Goal: Task Accomplishment & Management: Manage account settings

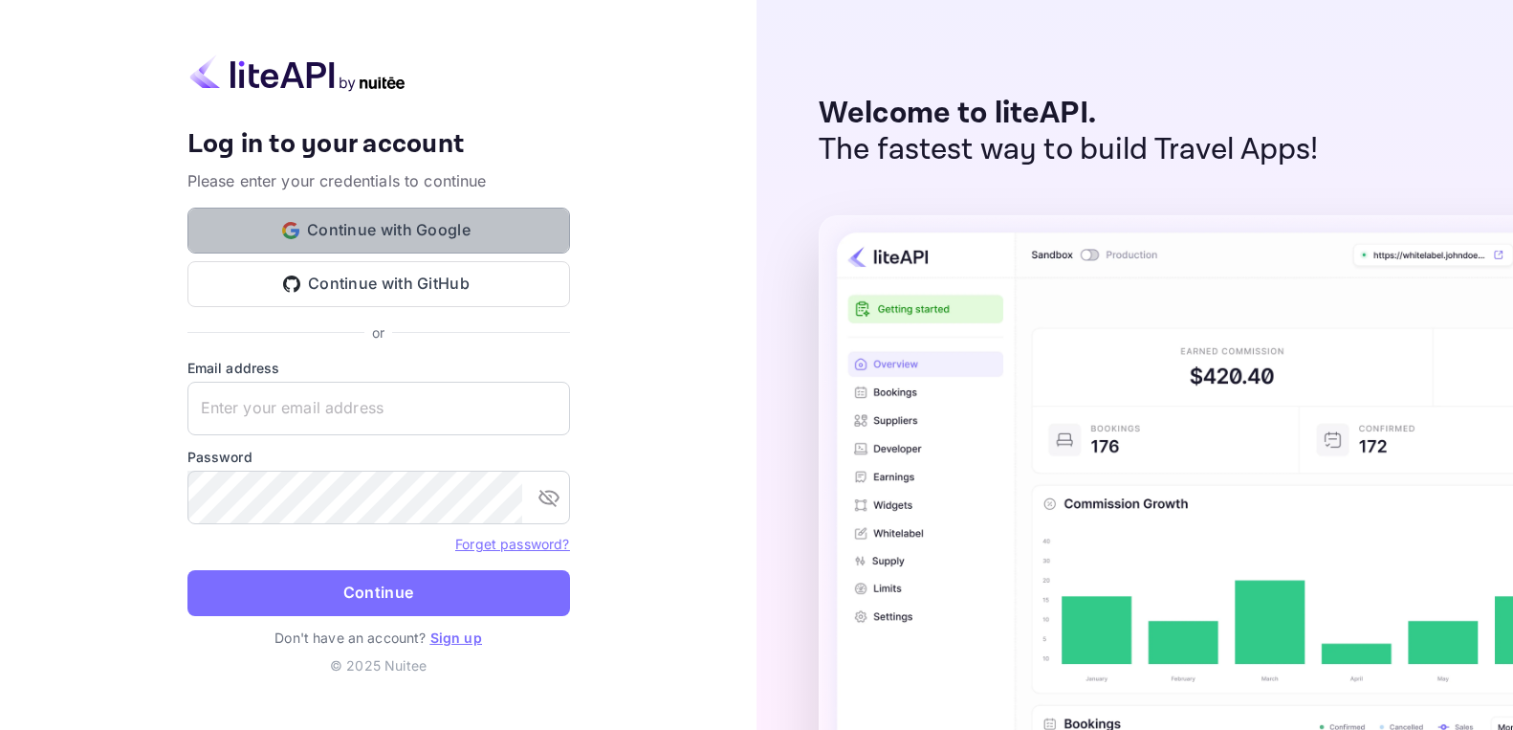
click at [346, 226] on button "Continue with Google" at bounding box center [378, 230] width 382 height 46
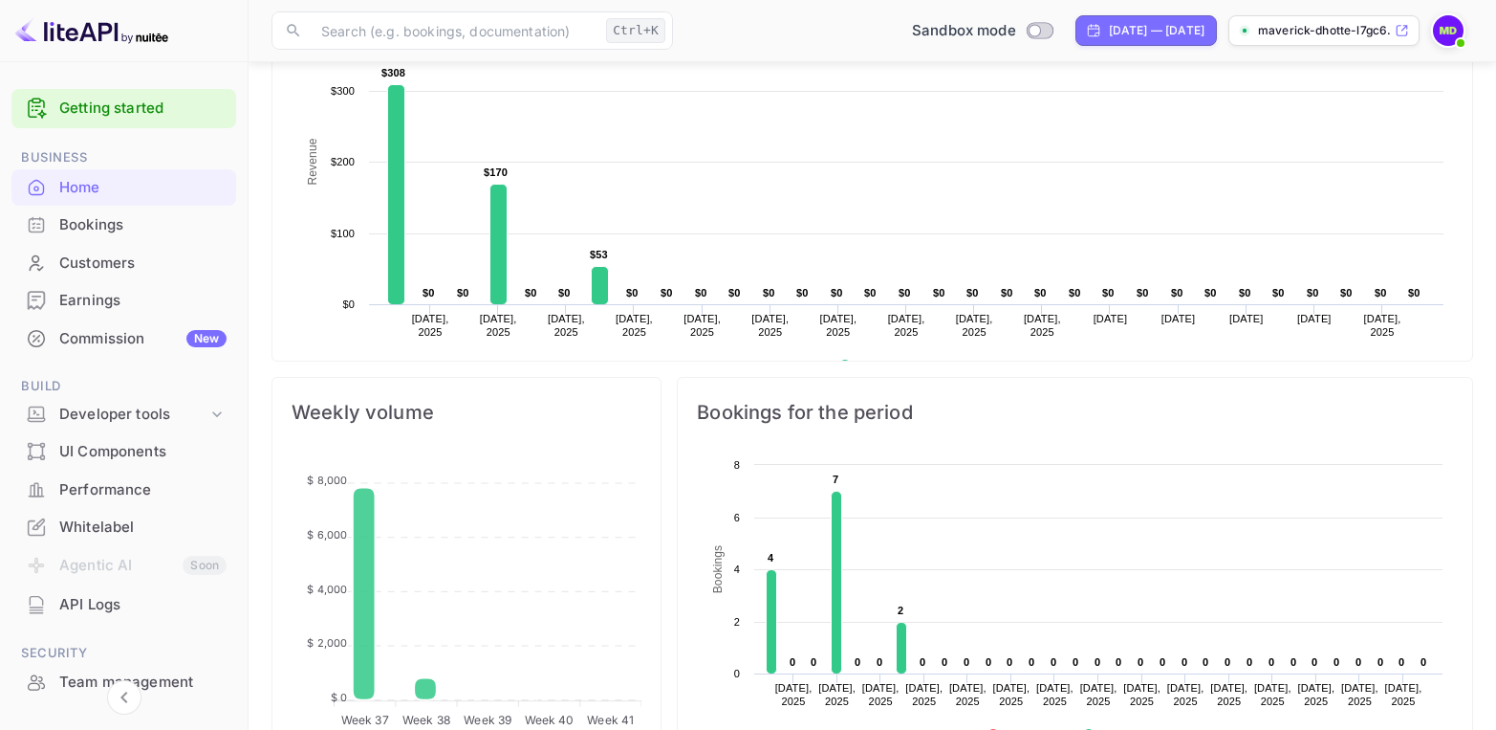
scroll to position [39, 0]
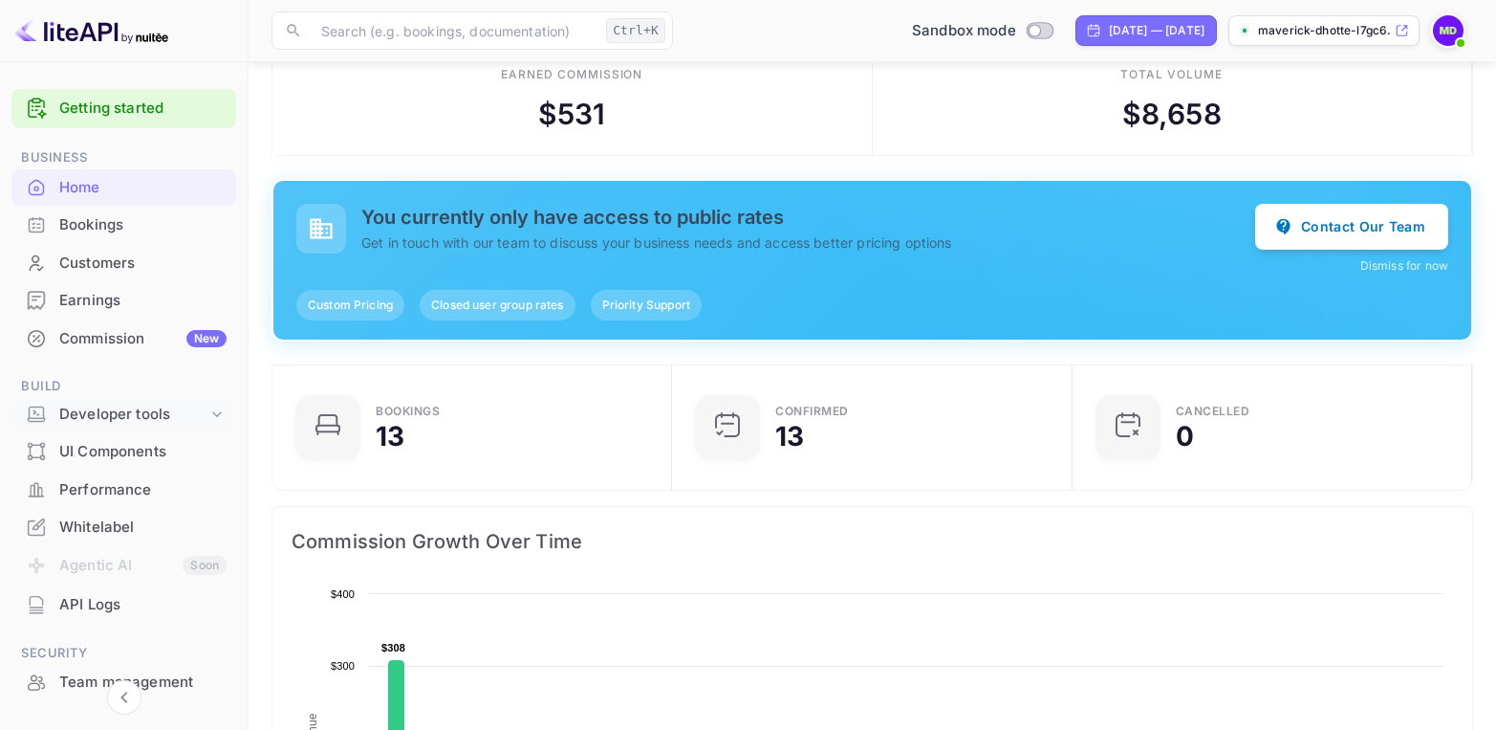
click at [96, 413] on div "Developer tools" at bounding box center [133, 414] width 148 height 22
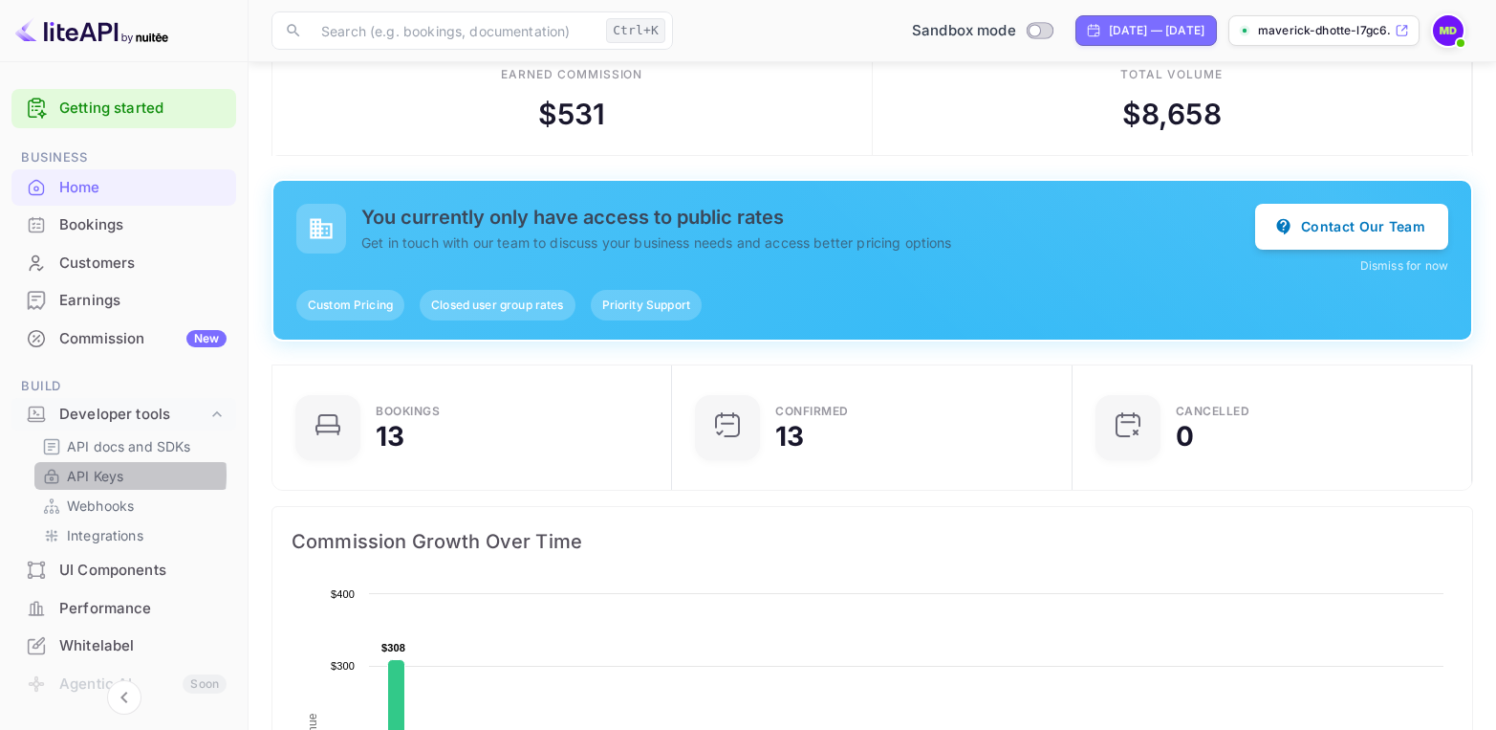
click at [93, 474] on p "API Keys" at bounding box center [95, 476] width 56 height 20
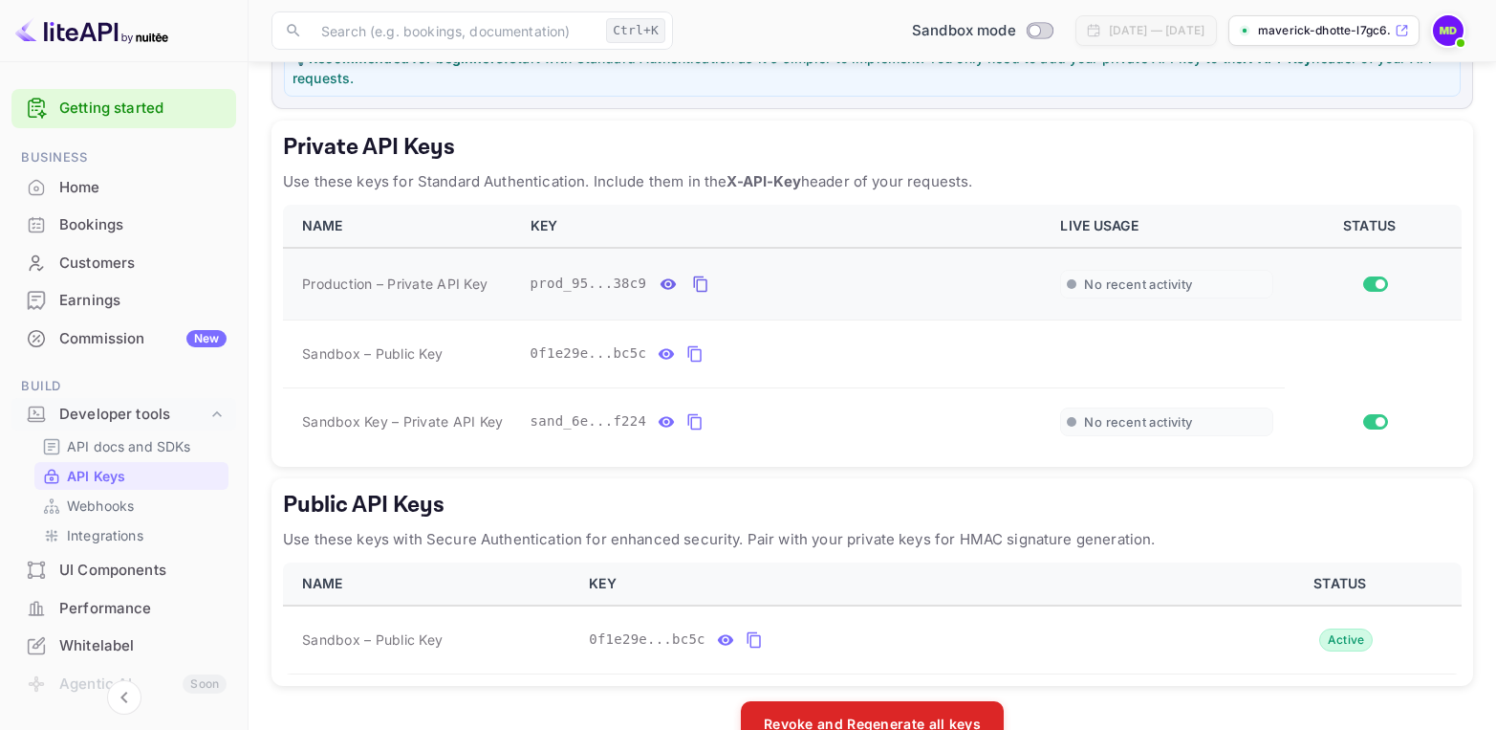
scroll to position [335, 0]
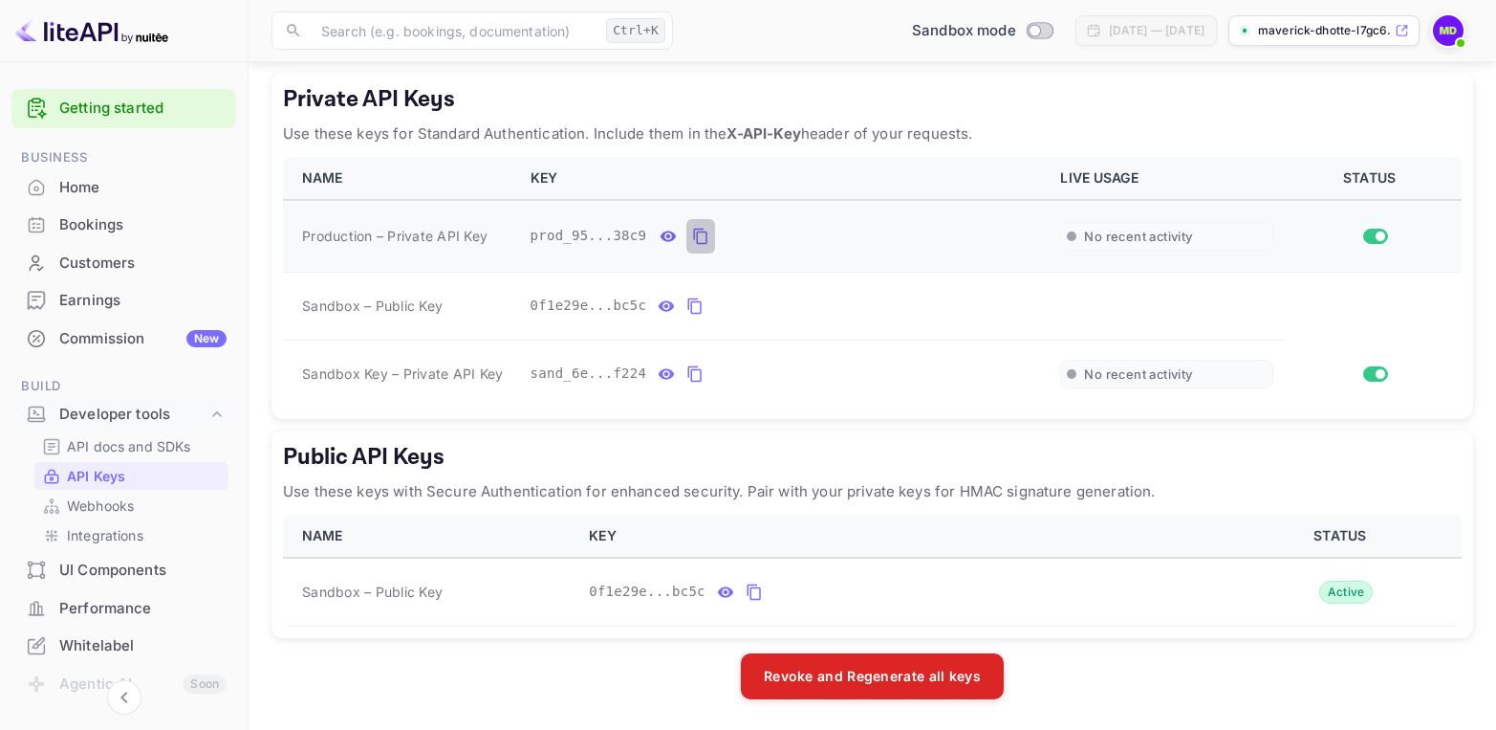
click at [692, 233] on icon "private api keys table" at bounding box center [700, 236] width 17 height 23
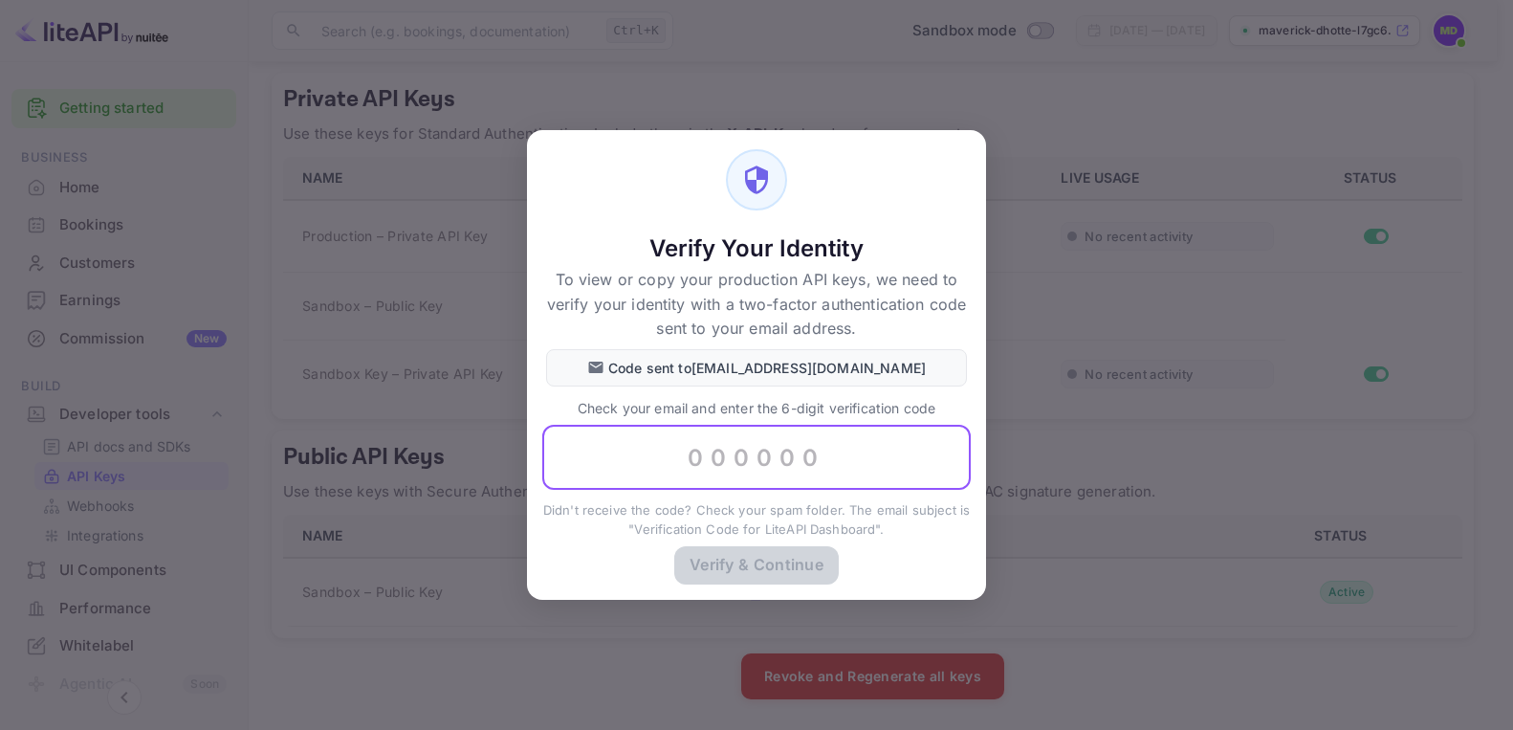
click at [689, 459] on input "text" at bounding box center [756, 457] width 428 height 65
type input "138664"
click at [788, 563] on button "Verify & Continue" at bounding box center [756, 563] width 164 height 37
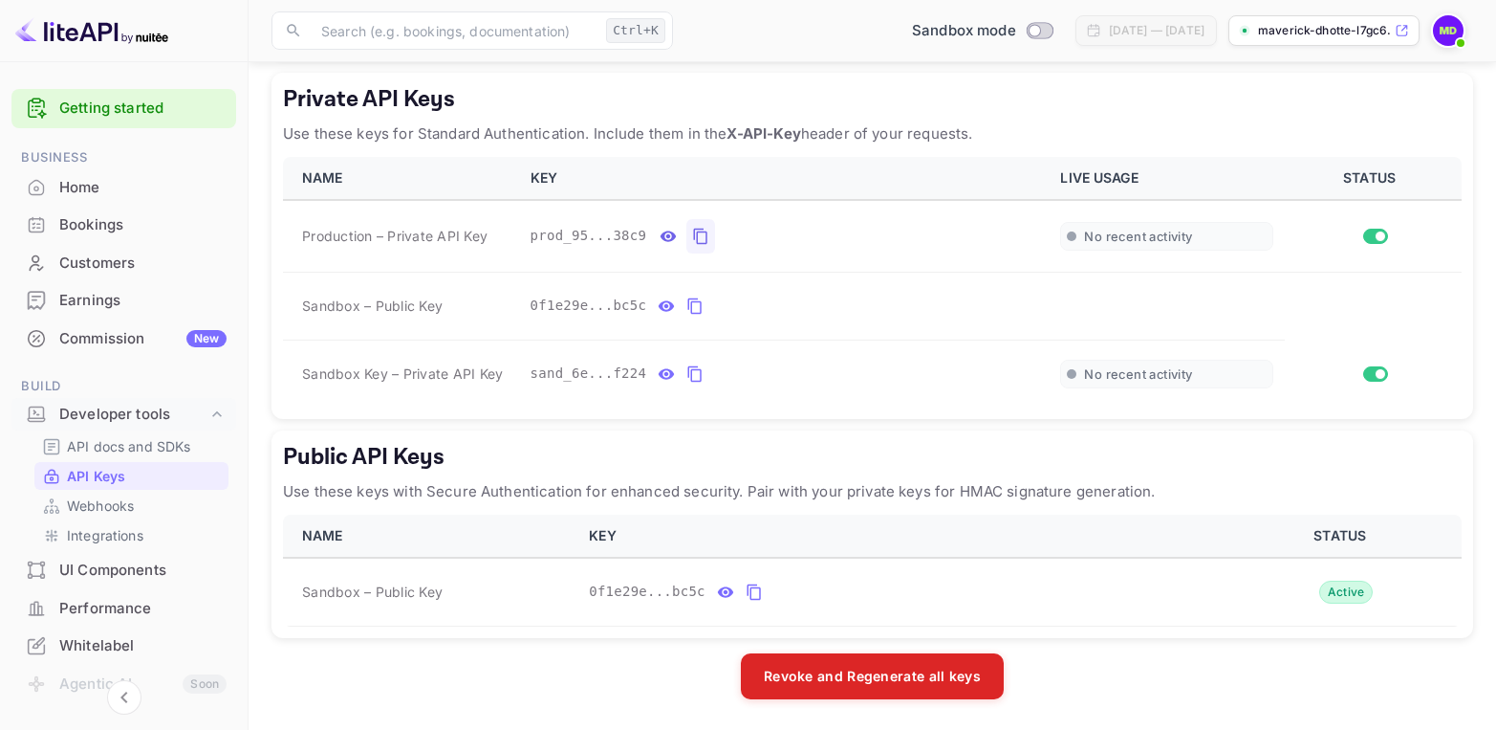
click at [91, 98] on link "Getting started" at bounding box center [142, 109] width 167 height 22
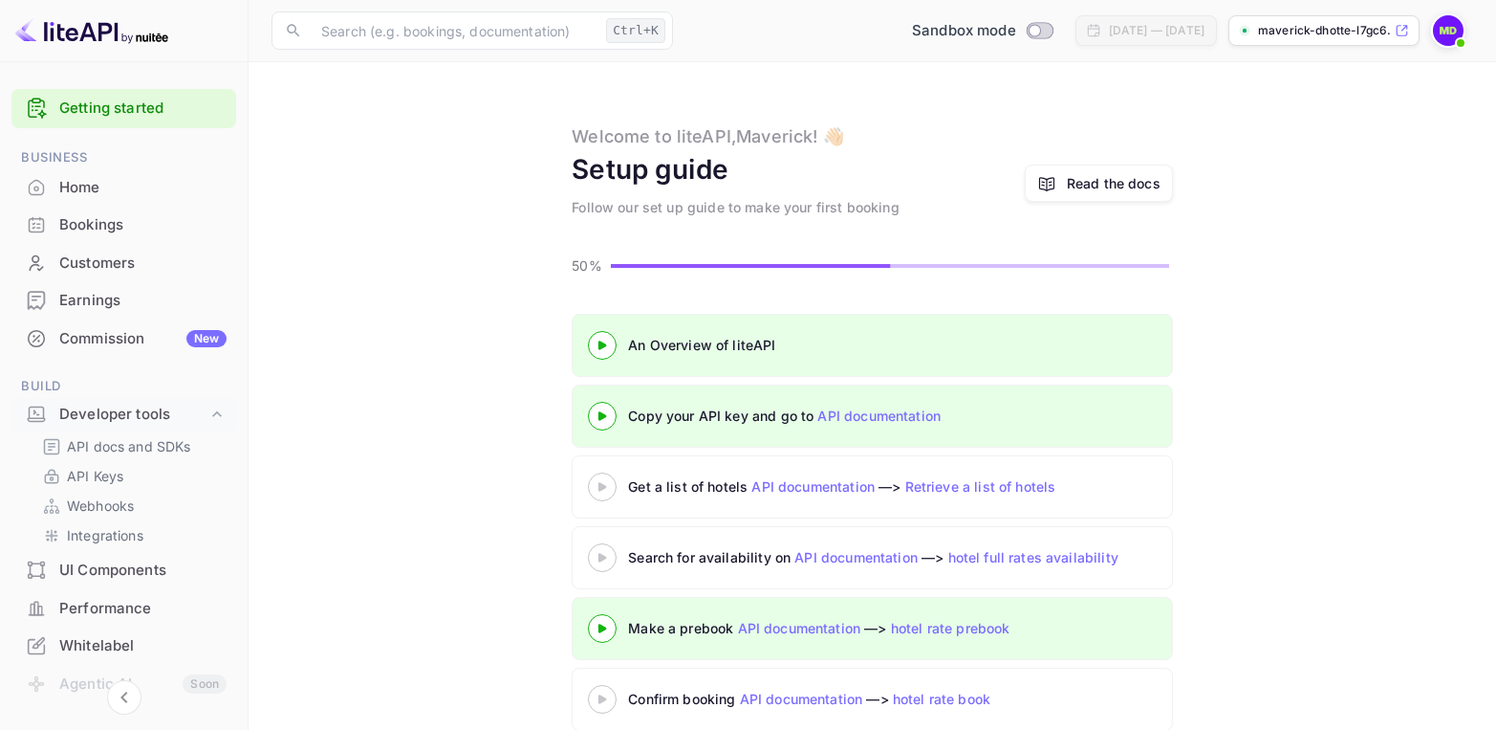
click at [1077, 181] on div "Read the docs" at bounding box center [1114, 183] width 94 height 20
